Goal: Task Accomplishment & Management: Complete application form

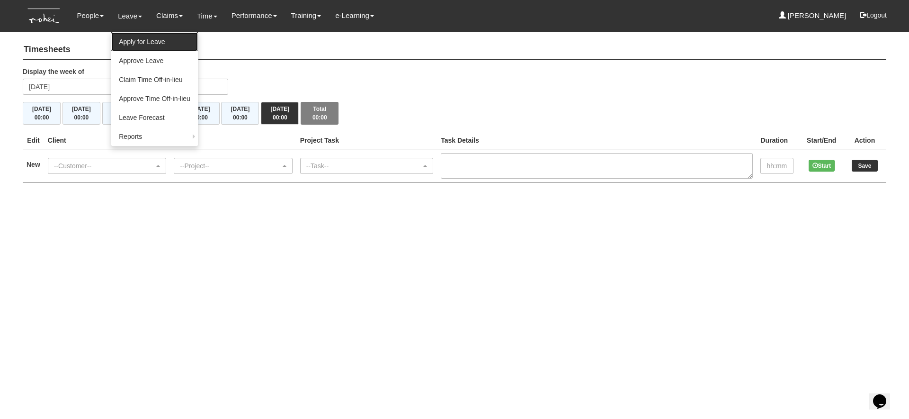
click at [175, 45] on link "Apply for Leave" at bounding box center [154, 41] width 87 height 19
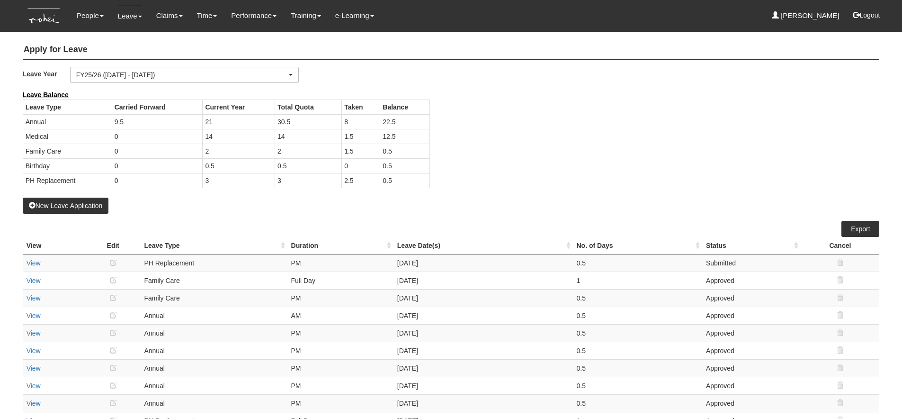
select select "50"
click at [70, 203] on button "New Leave Application" at bounding box center [66, 205] width 86 height 16
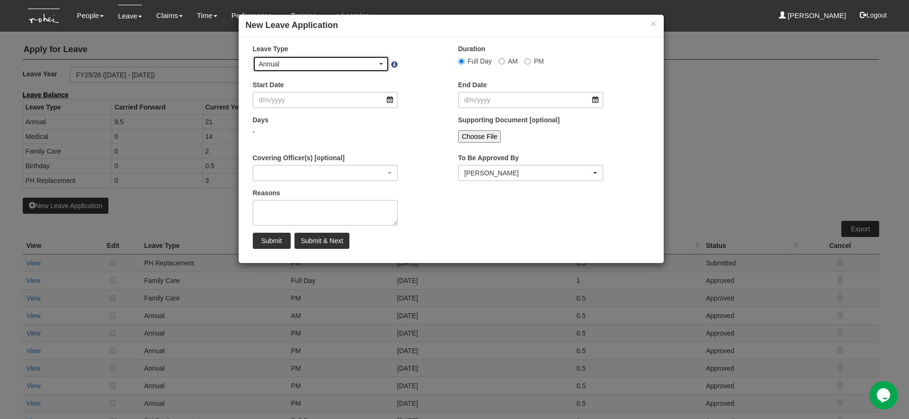
click at [352, 65] on div "Annual" at bounding box center [318, 63] width 119 height 9
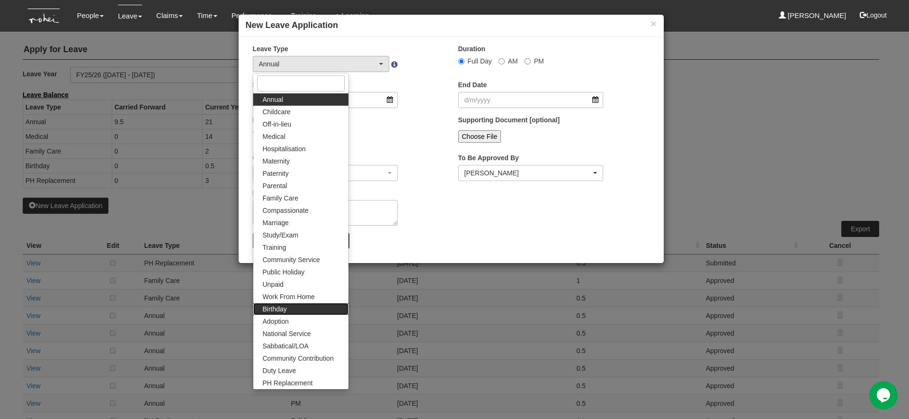
click at [291, 312] on link "Birthday" at bounding box center [300, 309] width 95 height 12
select select "19"
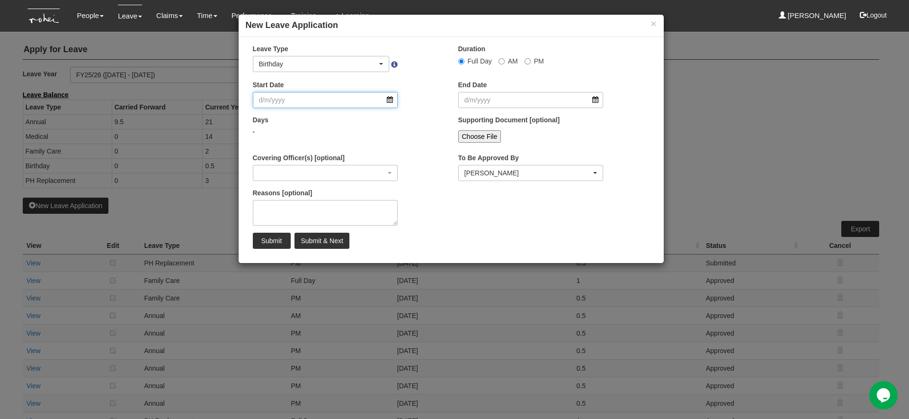
click at [340, 101] on input "Start Date" at bounding box center [325, 100] width 145 height 16
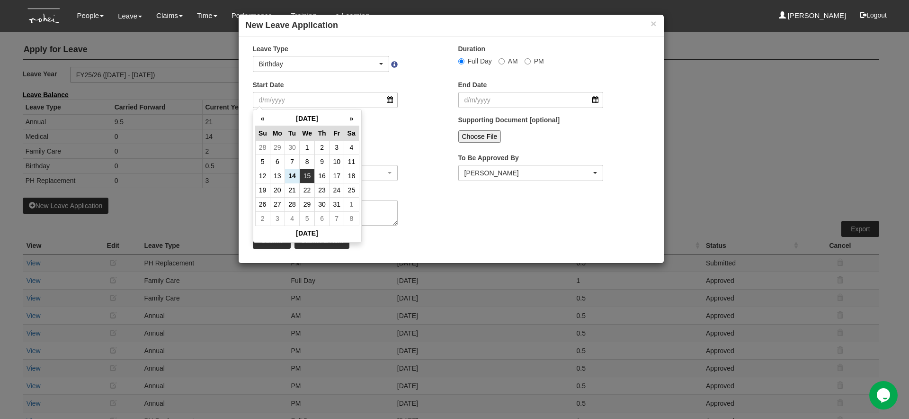
click at [311, 176] on td "15" at bounding box center [307, 176] width 15 height 14
type input "[DATE]"
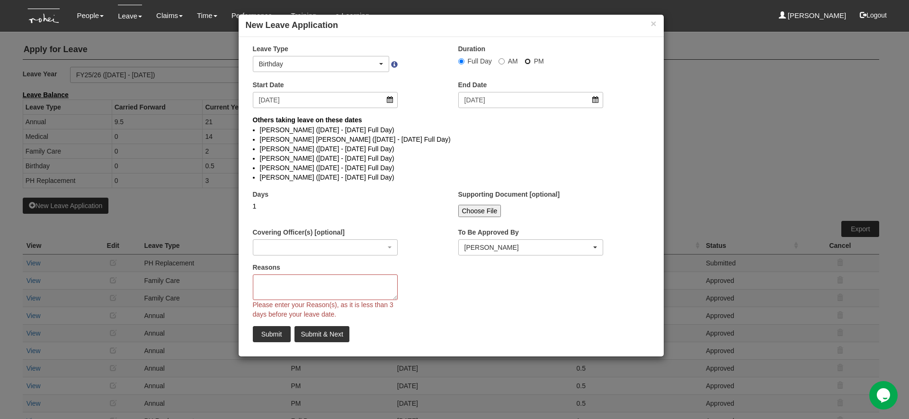
click at [526, 61] on input "PM" at bounding box center [528, 61] width 6 height 6
radio input "true"
select select
click at [330, 279] on textarea "Reasons" at bounding box center [325, 287] width 145 height 26
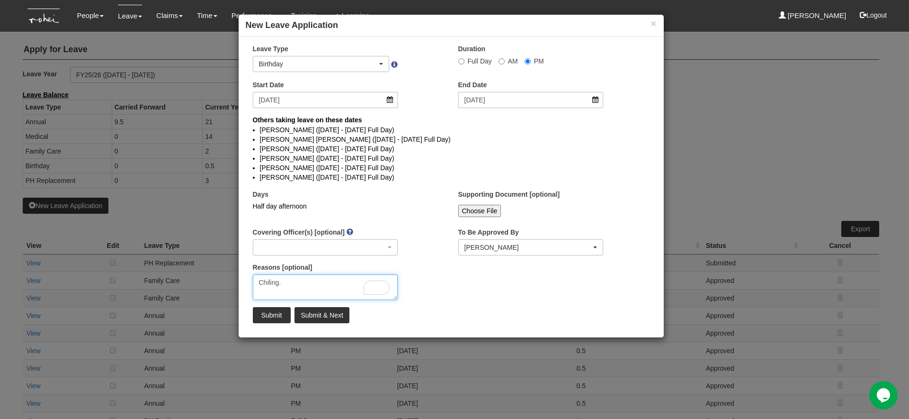
type textarea "Chiling."
click at [276, 317] on input "Submit" at bounding box center [272, 315] width 38 height 16
select select "1"
radio input "true"
select select
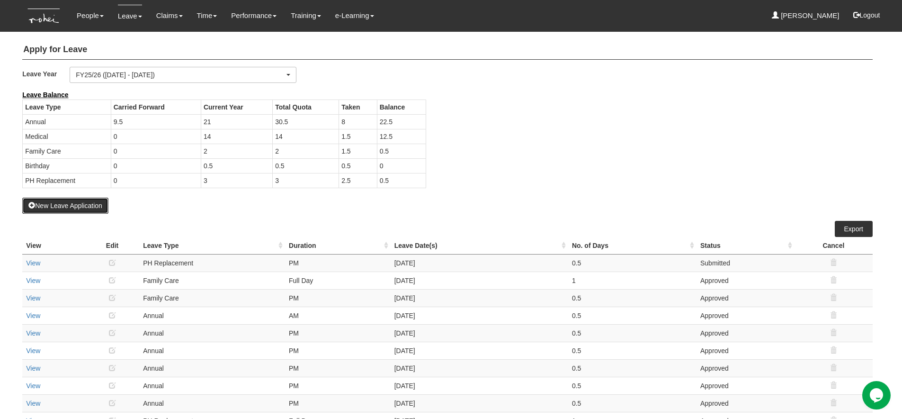
select select "50"
